Goal: Task Accomplishment & Management: Use online tool/utility

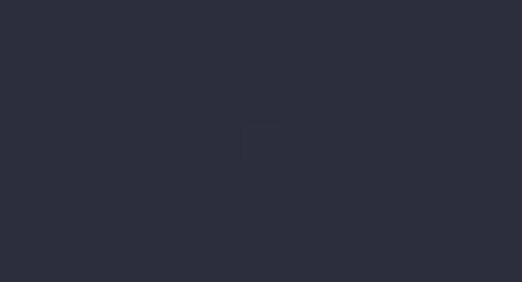
click at [376, 123] on div at bounding box center [261, 141] width 522 height 282
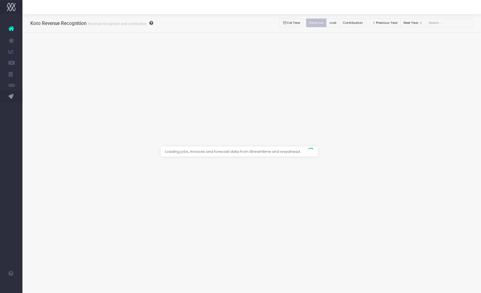
click at [428, 63] on div at bounding box center [240, 146] width 481 height 293
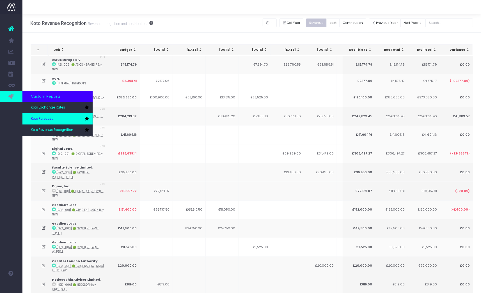
click at [43, 119] on span "Koto Forecast" at bounding box center [42, 118] width 22 height 5
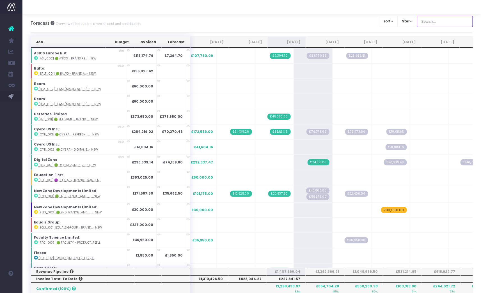
click at [441, 21] on input "text" at bounding box center [445, 21] width 56 height 11
type input "Microsoft"
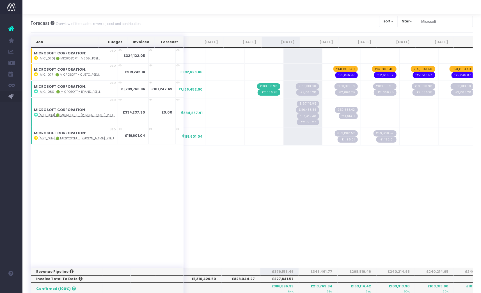
click at [285, 200] on div "Job Budget Invoiced Forecast Jun 25 Jul 25 Aug 25 Sep 25 Oct 25 Nov 25 Dec 25 J…" at bounding box center [252, 158] width 442 height 220
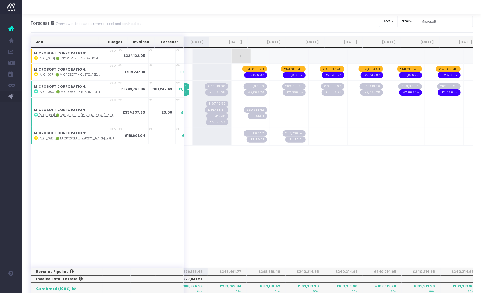
click at [231, 51] on span "+" at bounding box center [240, 56] width 19 height 15
click at [241, 56] on span "£324,122.05" at bounding box center [253, 56] width 25 height 6
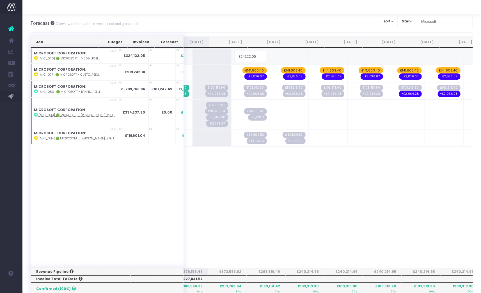
type input "74069.68"
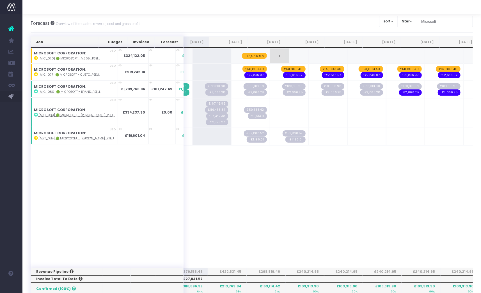
click at [270, 55] on span "+" at bounding box center [279, 56] width 19 height 15
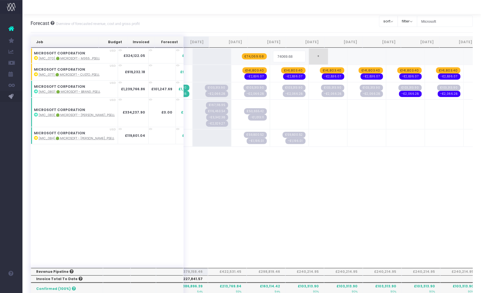
click at [295, 60] on div "Job Budget Invoiced Forecast Jun 25 Jul 25 Aug 25 Sep 25 Oct 25 Nov 25 Dec 25 J…" at bounding box center [252, 268] width 442 height 464
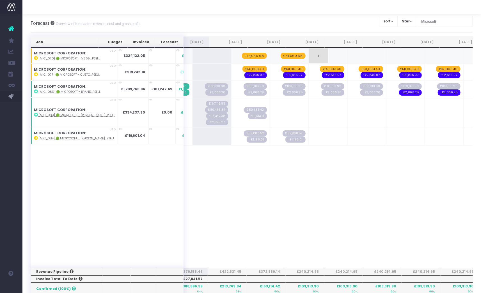
click at [309, 56] on span "+" at bounding box center [318, 56] width 19 height 15
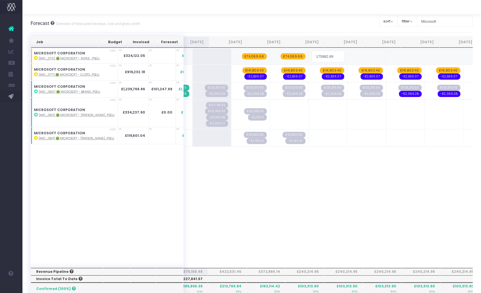
type input "74069.68"
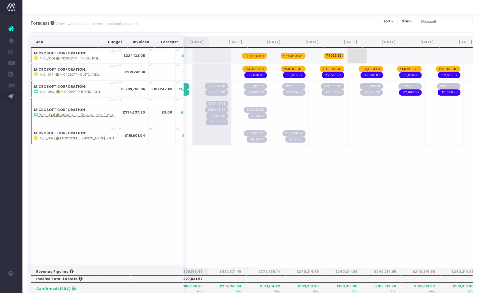
click at [336, 63] on div "Job Budget Invoiced Forecast Jun 25 Jul 25 Aug 25 Sep 25 Oct 25 Nov 25 Dec 25 J…" at bounding box center [252, 268] width 442 height 464
click at [0, 0] on span "+" at bounding box center [0, 0] width 0 height 0
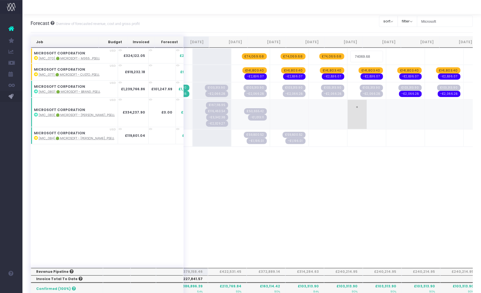
click at [344, 111] on div "Job Budget Invoiced Forecast Jun 25 Jul 25 Aug 25 Sep 25 Oct 25 Nov 25 Dec 25 J…" at bounding box center [252, 268] width 442 height 464
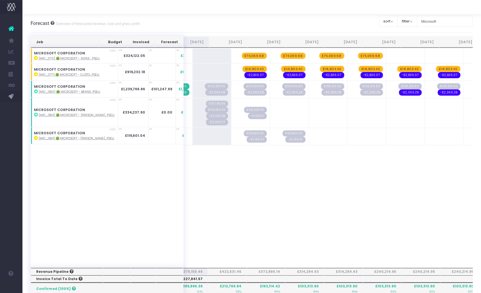
click at [286, 175] on div "Job Budget Invoiced Forecast Jun 25 Jul 25 Aug 25 Sep 25 Oct 25 Nov 25 Dec 25 J…" at bounding box center [252, 158] width 442 height 220
click at [66, 58] on abbr "[MIC_070] 🟢 Microsoft - M365 ...psell" at bounding box center [69, 58] width 61 height 4
drag, startPoint x: 127, startPoint y: 56, endPoint x: 109, endPoint y: 56, distance: 18.5
click at [118, 56] on td "£324,122.05" at bounding box center [133, 55] width 31 height 15
copy strong "324,122.05"
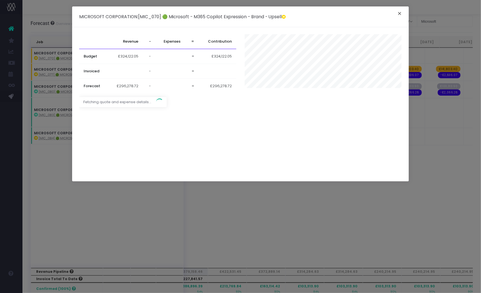
click at [401, 11] on button "×" at bounding box center [400, 14] width 12 height 9
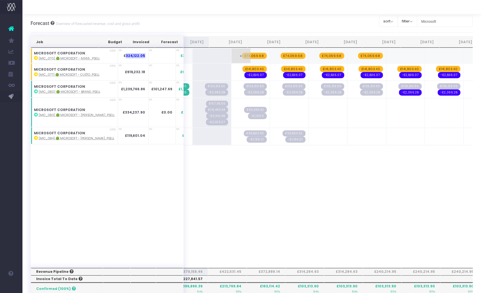
click at [242, 55] on span "£74,069.68" at bounding box center [254, 56] width 25 height 6
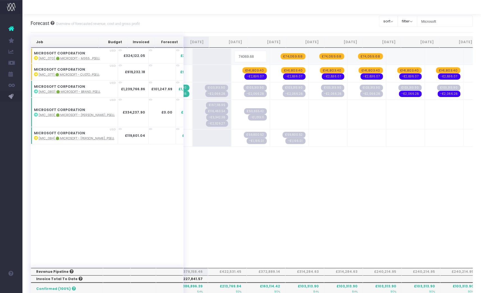
type input "81030.5125"
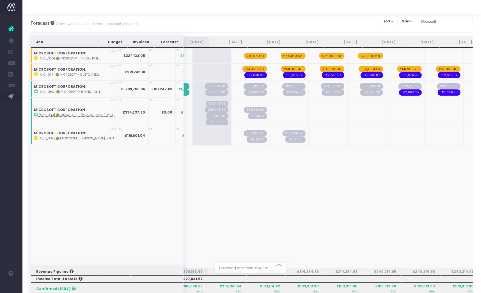
click at [273, 55] on div at bounding box center [252, 268] width 442 height 464
click at [280, 55] on span "£74,069.68" at bounding box center [292, 56] width 25 height 6
click at [319, 55] on span "£74,069.68" at bounding box center [331, 56] width 25 height 6
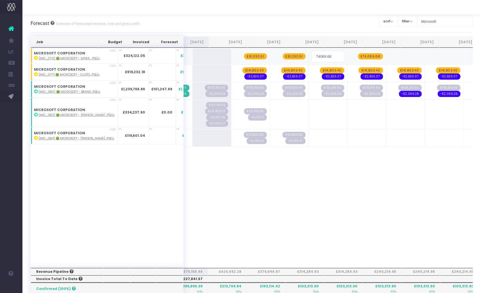
type input "81030.5125"
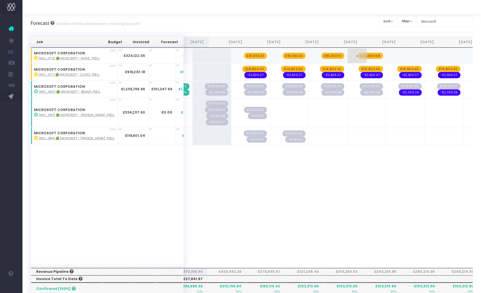
click at [358, 55] on span "£74,069.68" at bounding box center [370, 56] width 25 height 6
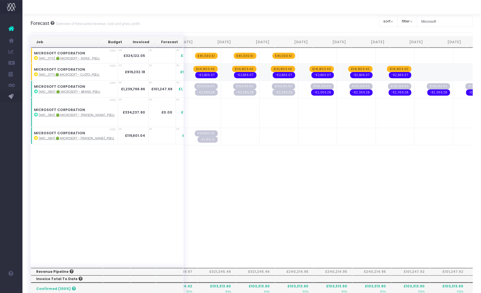
scroll to position [0, 219]
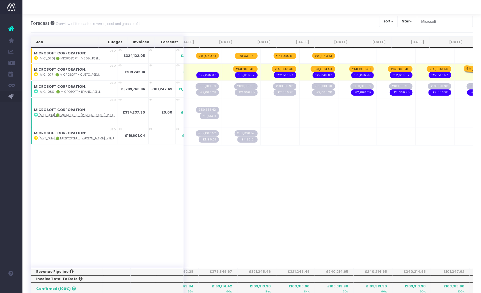
drag, startPoint x: 190, startPoint y: 67, endPoint x: 443, endPoint y: 67, distance: 252.7
drag, startPoint x: 189, startPoint y: 70, endPoint x: 445, endPoint y: 82, distance: 256.9
